Goal: Transaction & Acquisition: Purchase product/service

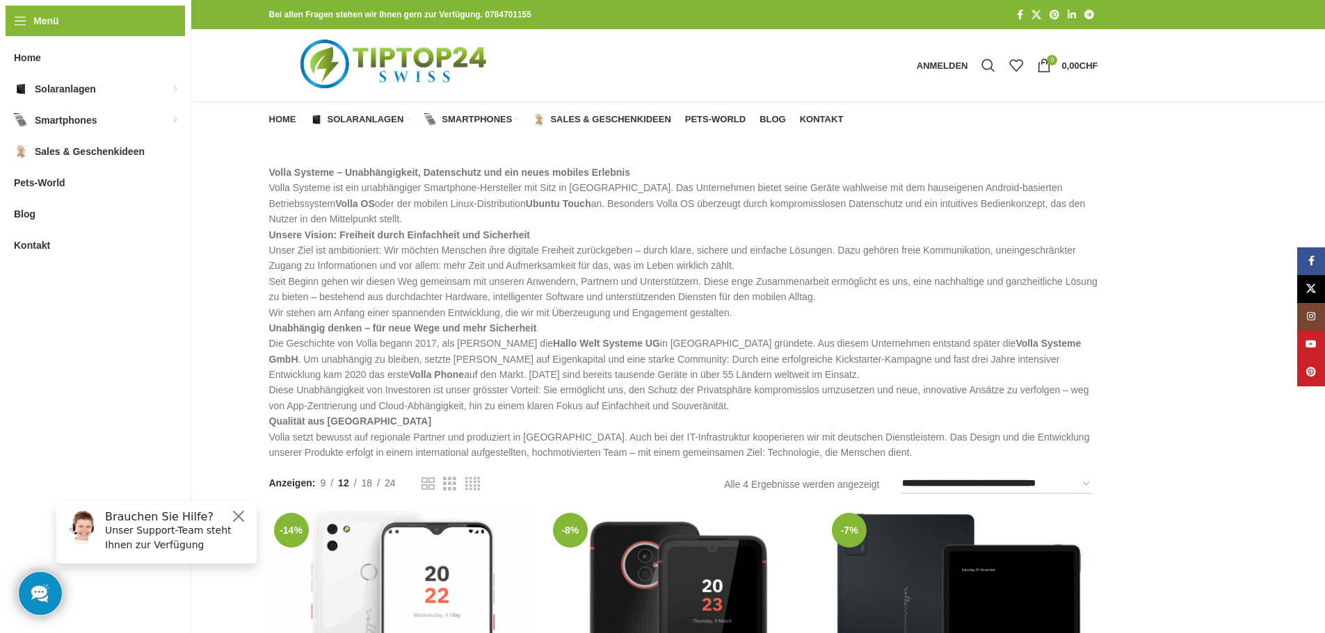
click at [412, 58] on img "Logo der Website" at bounding box center [395, 65] width 252 height 72
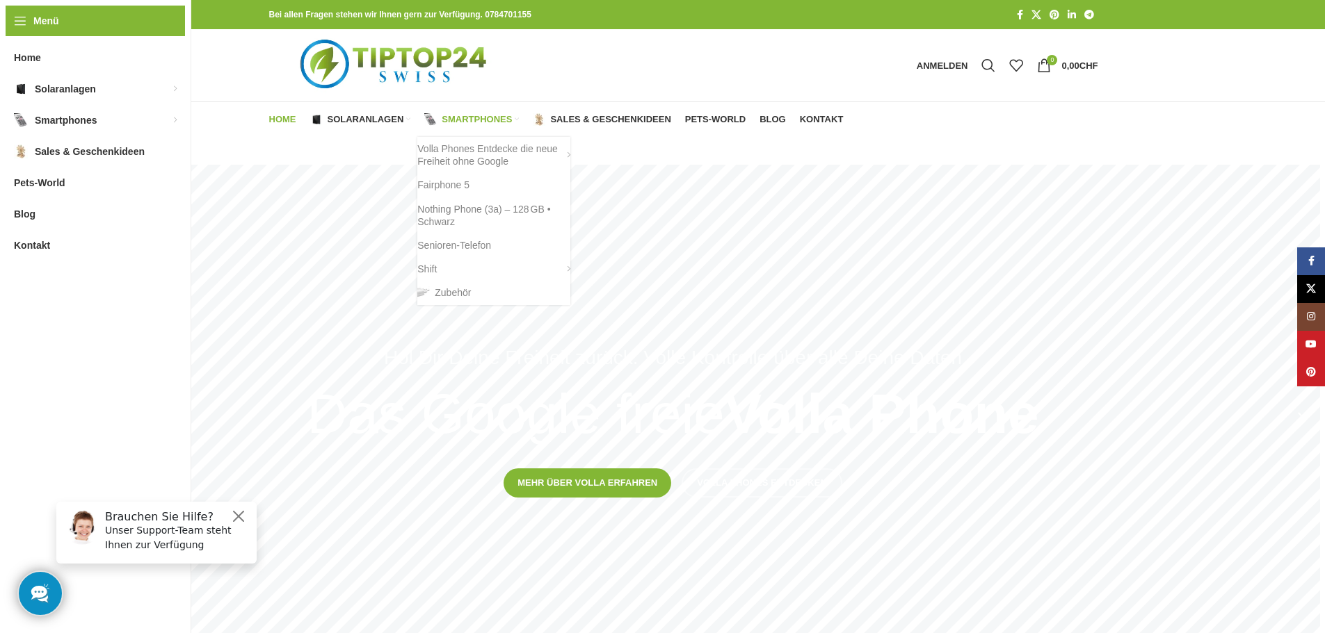
click at [439, 117] on link "Smartphones" at bounding box center [471, 120] width 95 height 28
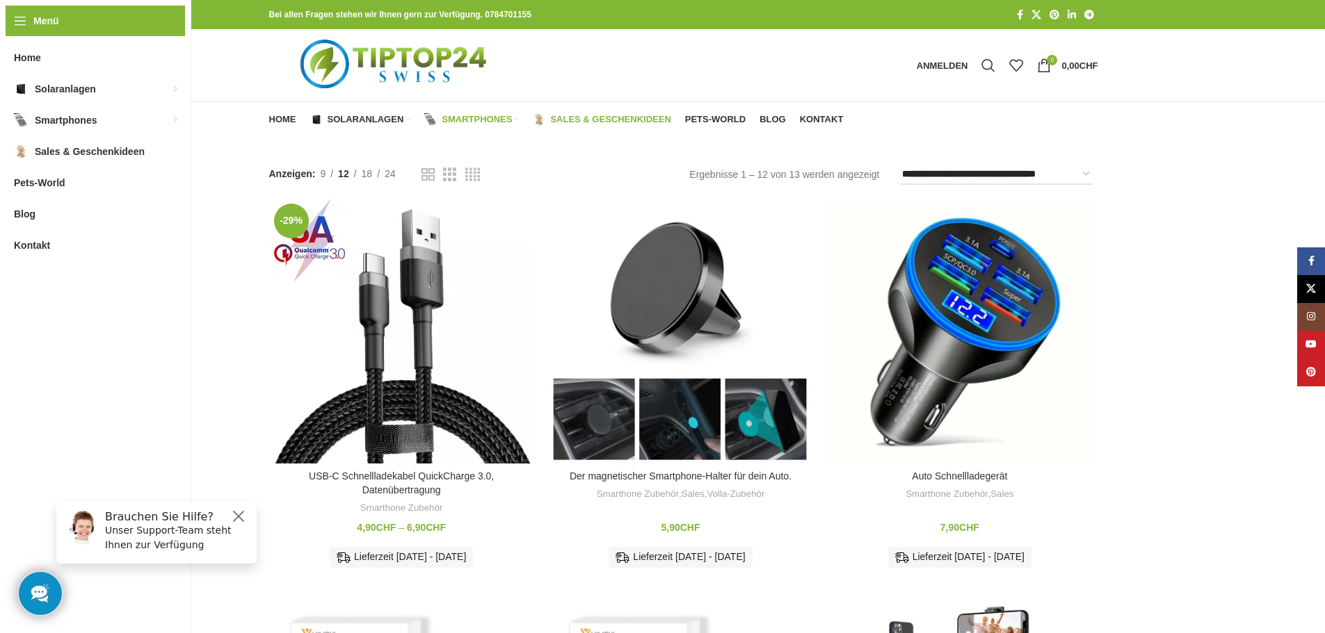
click at [592, 115] on span "Sales & Geschenkideen" at bounding box center [610, 119] width 120 height 11
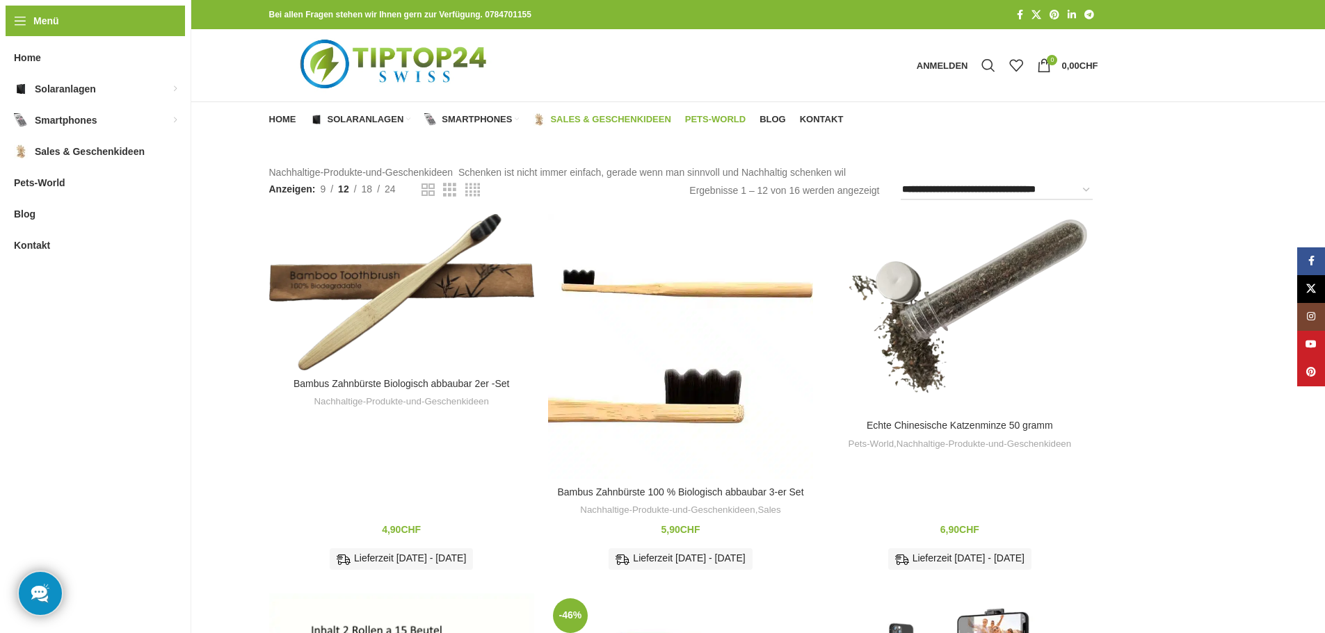
click at [722, 124] on span "Pets-World" at bounding box center [715, 119] width 60 height 11
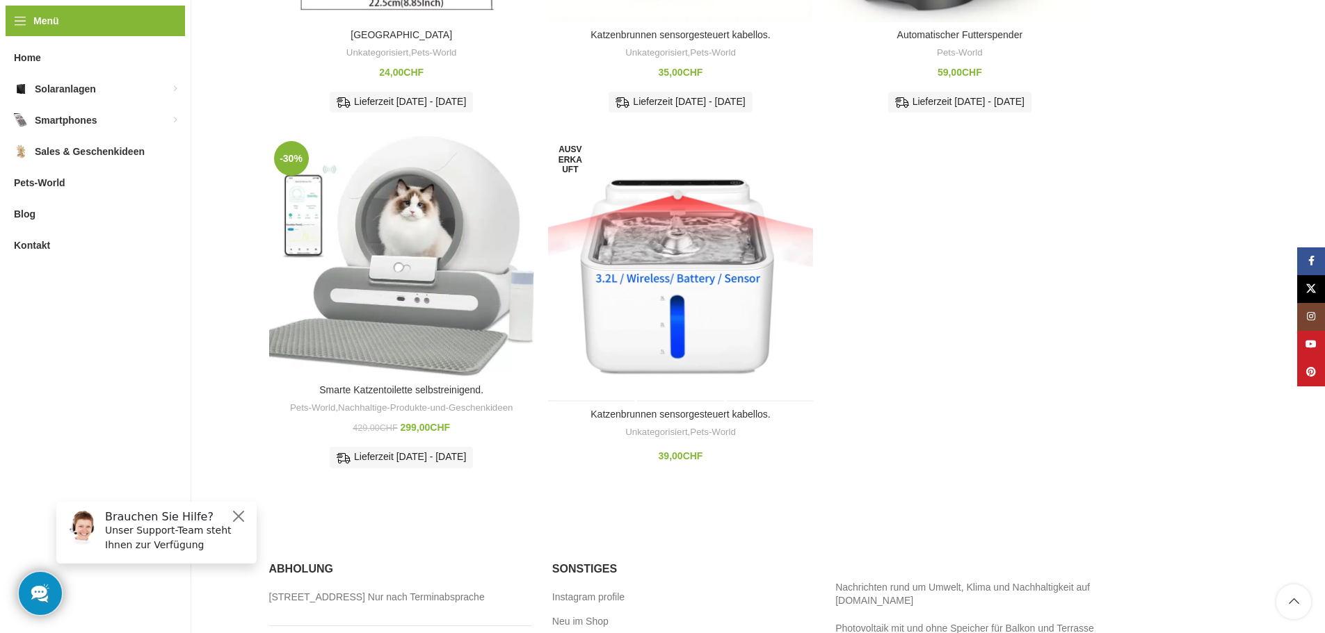
scroll to position [904, 0]
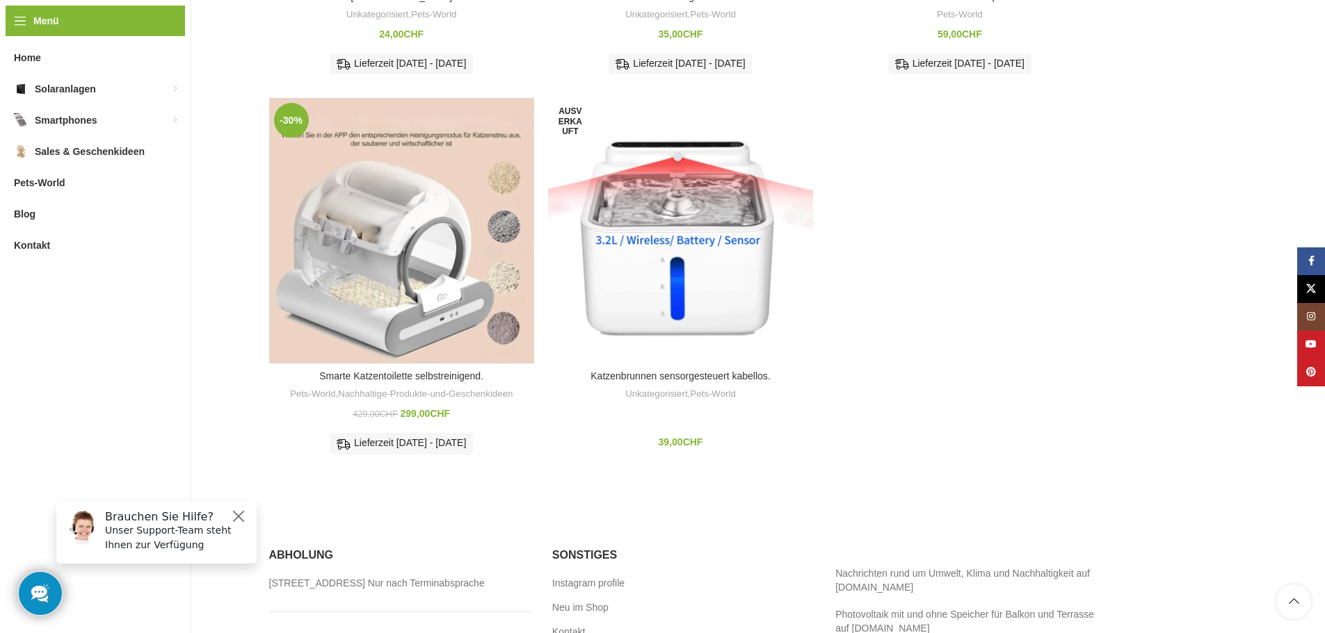
click at [430, 268] on div "Smarte Katzentoilette selbstreinigend." at bounding box center [426, 230] width 24 height 265
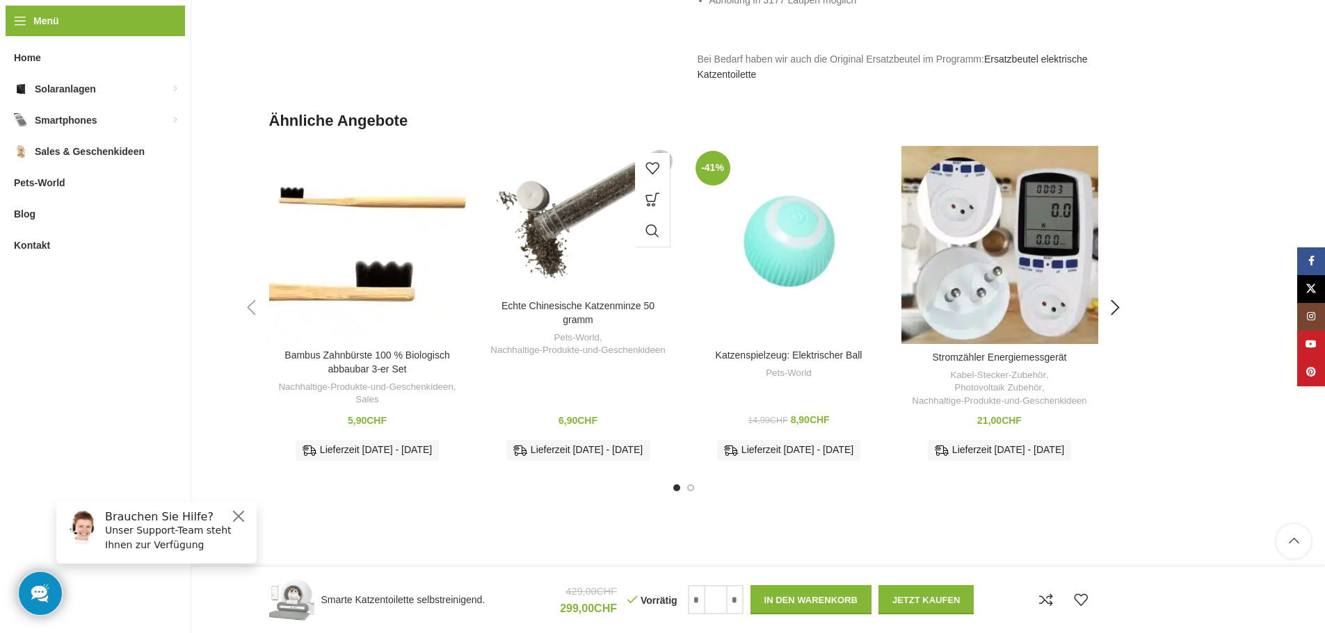
scroll to position [2712, 0]
